Goal: Task Accomplishment & Management: Manage account settings

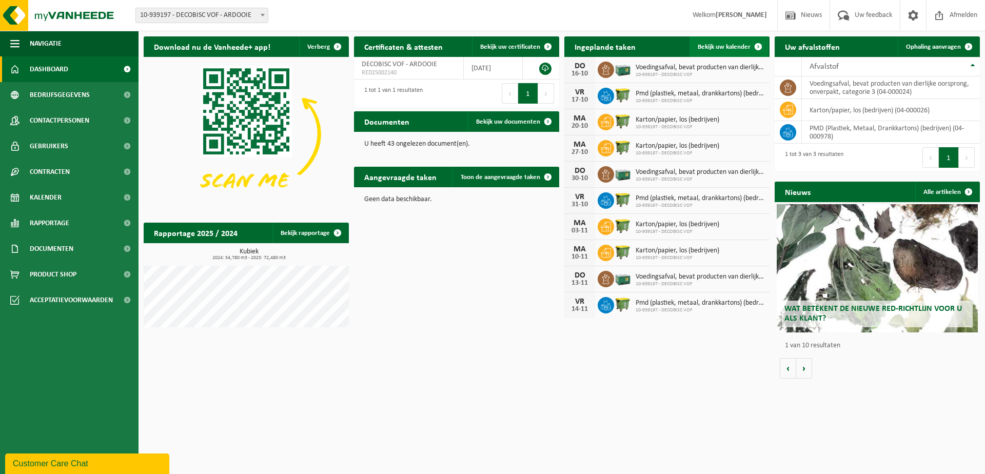
click at [715, 48] on span "Bekijk uw kalender" at bounding box center [724, 47] width 53 height 7
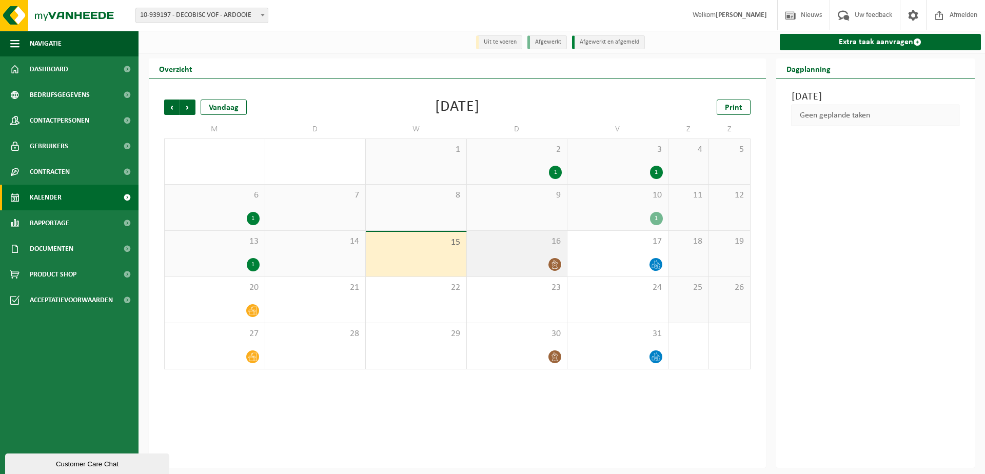
click at [517, 252] on div "16" at bounding box center [517, 254] width 101 height 46
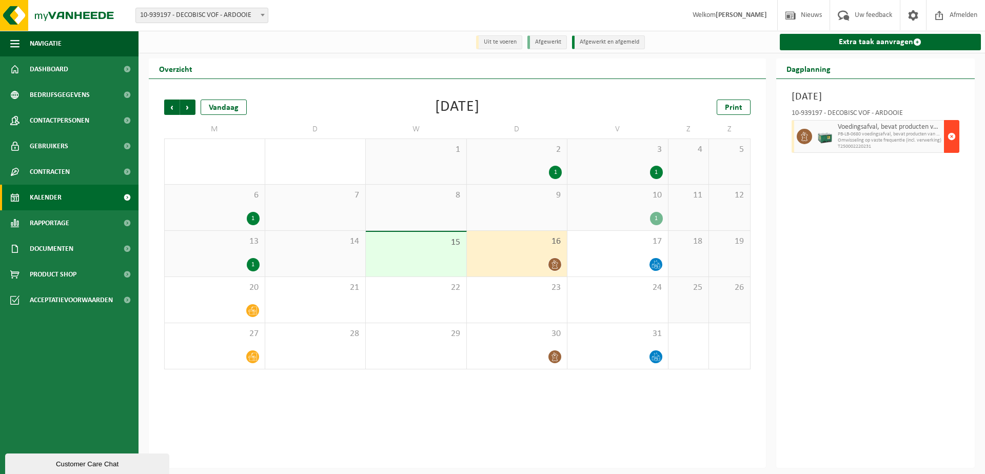
click at [948, 133] on span "button" at bounding box center [952, 136] width 8 height 21
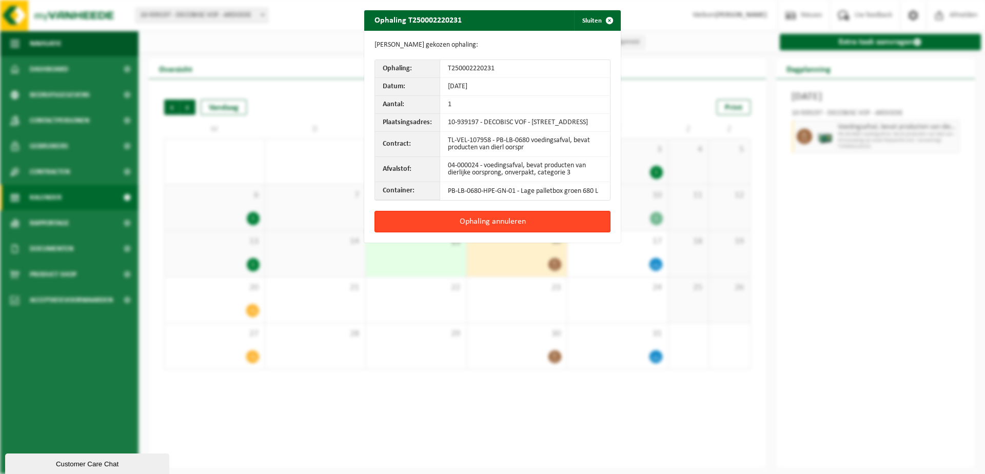
click at [495, 226] on button "Ophaling annuleren" at bounding box center [493, 222] width 236 height 22
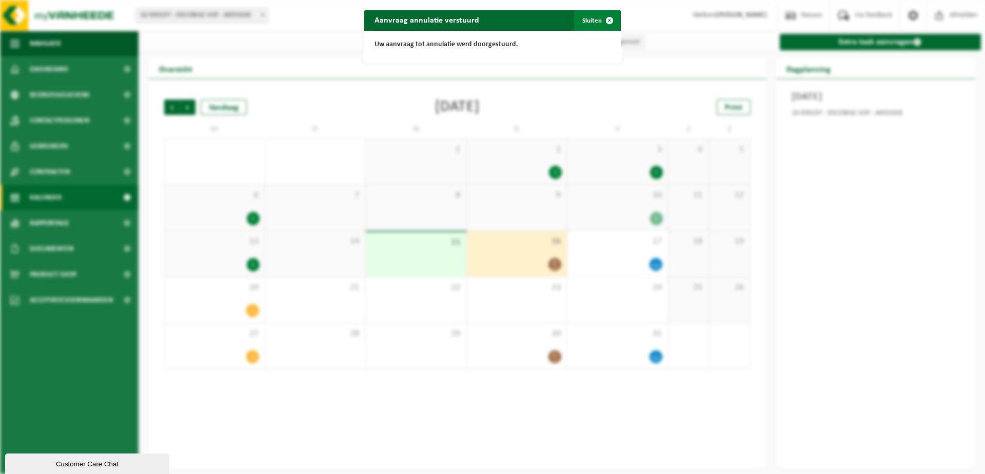
click at [594, 17] on button "Sluiten" at bounding box center [597, 20] width 46 height 21
